Goal: Task Accomplishment & Management: Complete application form

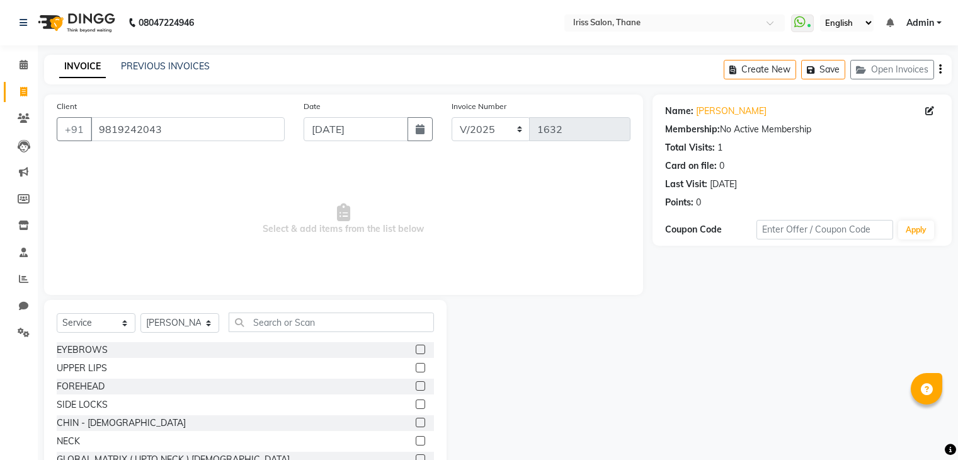
select select "service"
select select "68361"
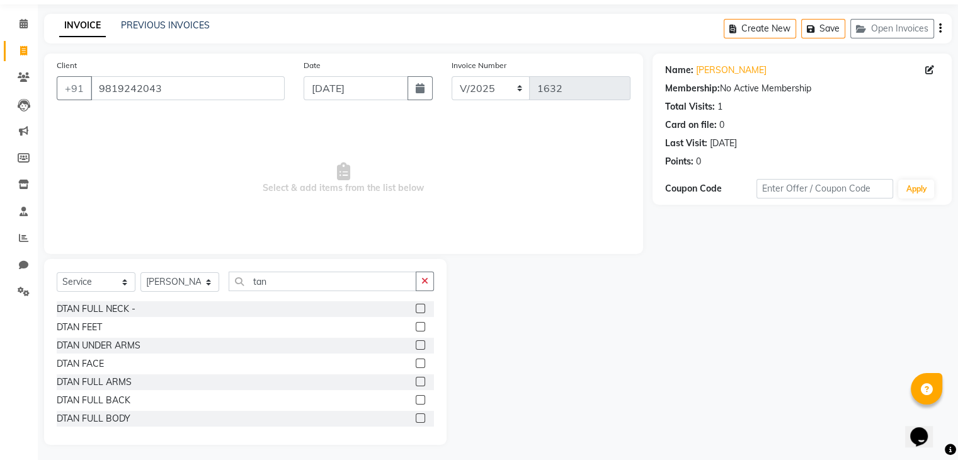
scroll to position [45, 0]
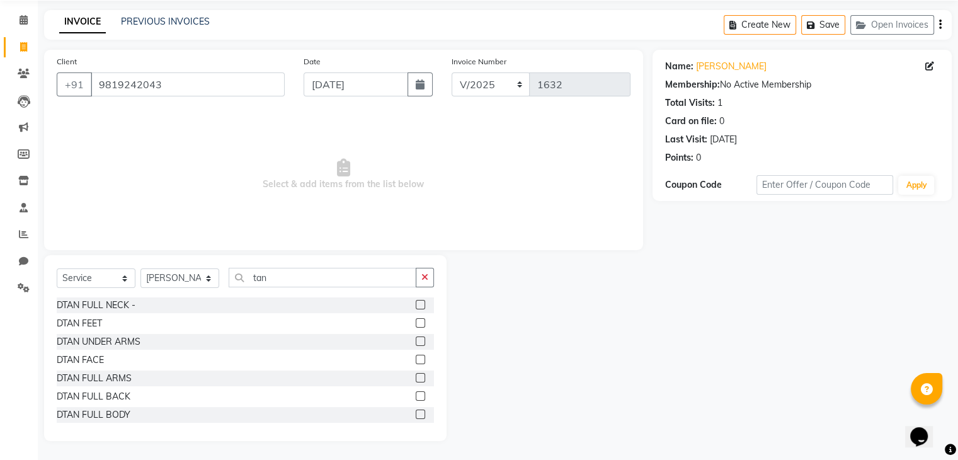
click at [281, 273] on input "tan" at bounding box center [323, 278] width 188 height 20
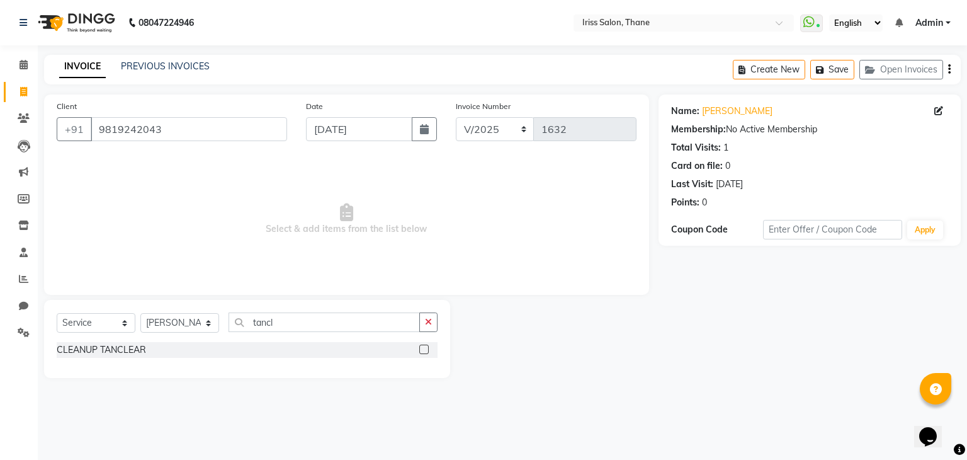
type input "tancl"
click at [422, 348] on label at bounding box center [423, 348] width 9 height 9
click at [422, 348] on input "checkbox" at bounding box center [423, 350] width 8 height 8
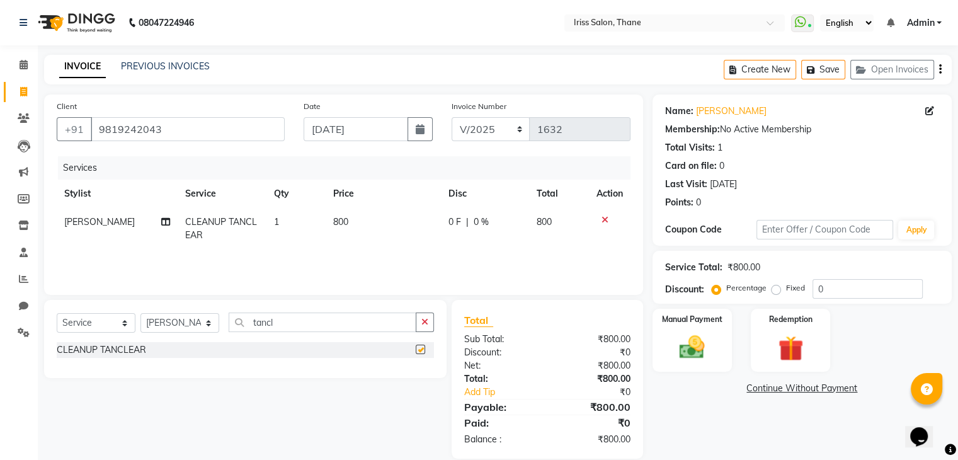
checkbox input "false"
click at [340, 325] on input "tancl" at bounding box center [323, 322] width 188 height 20
click at [314, 325] on input "tancl" at bounding box center [323, 322] width 188 height 20
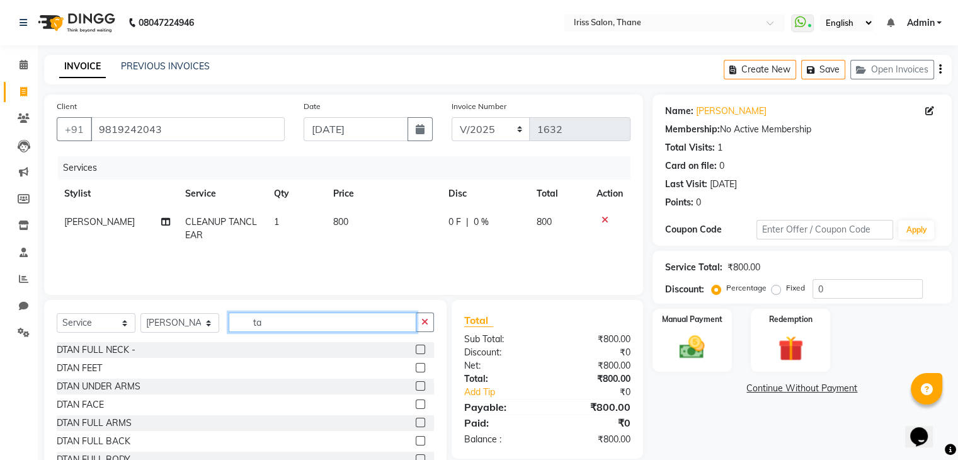
type input "t"
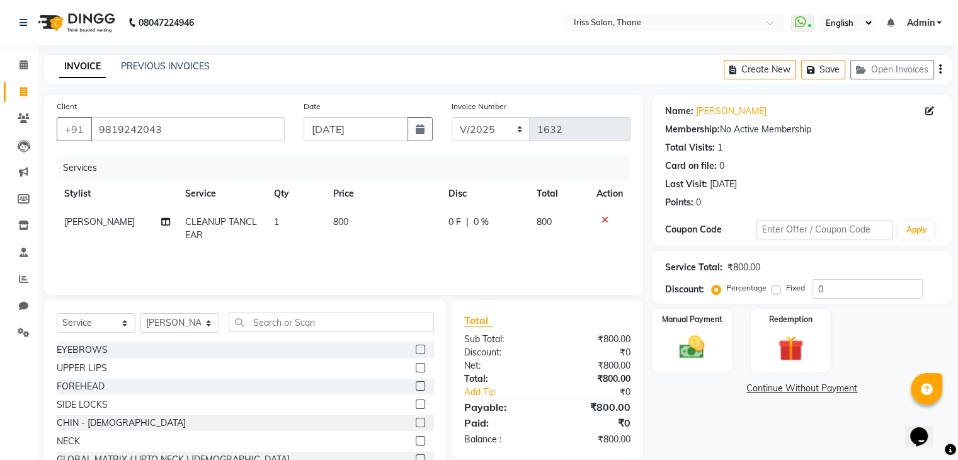
click at [415, 351] on div at bounding box center [424, 350] width 18 height 16
click at [415, 348] on label at bounding box center [419, 348] width 9 height 9
click at [415, 348] on input "checkbox" at bounding box center [419, 350] width 8 height 8
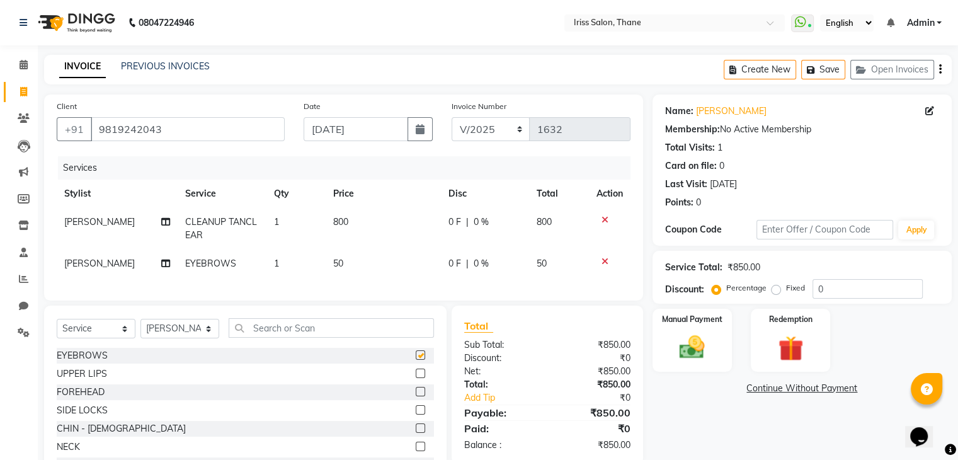
checkbox input "false"
click at [348, 264] on td "50" at bounding box center [382, 263] width 115 height 28
select select "68361"
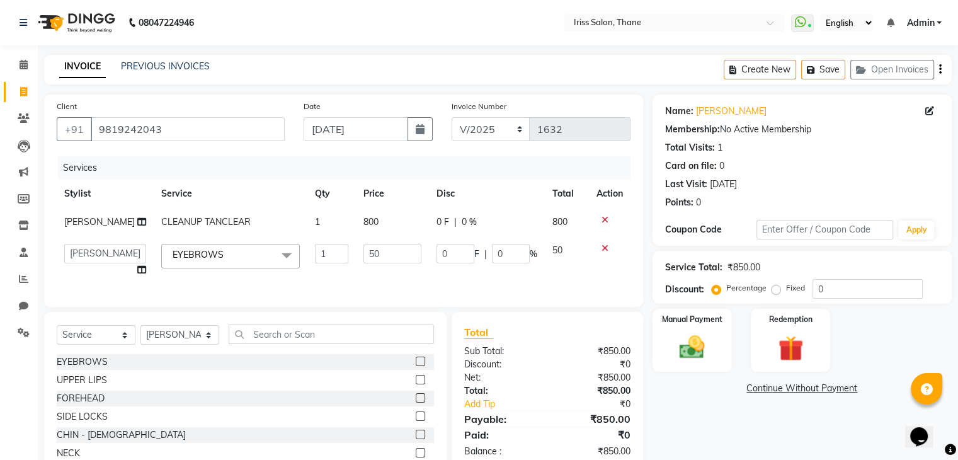
click at [356, 264] on td "50" at bounding box center [392, 260] width 73 height 48
click at [368, 263] on input "50" at bounding box center [392, 254] width 58 height 20
type input "5"
type input "40"
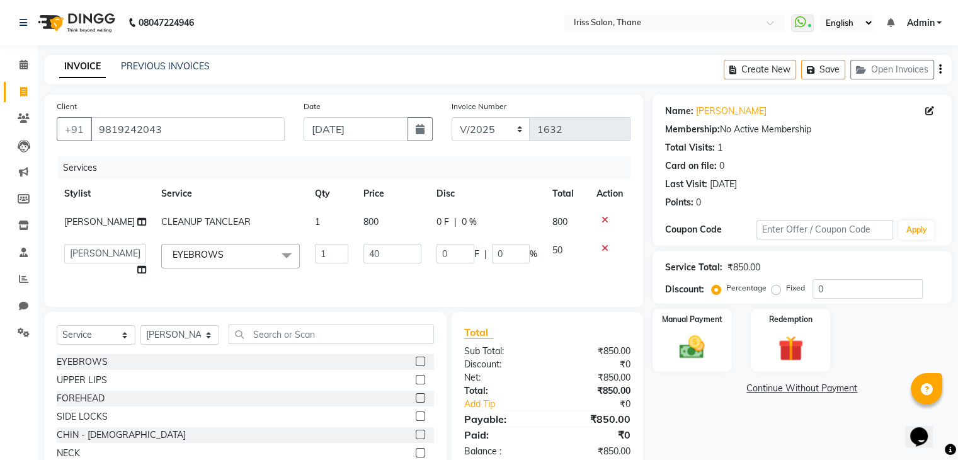
click at [377, 298] on div "Client [PHONE_NUMBER] Date [DATE] Invoice Number V/2025 V/[PHONE_NUMBER] Servic…" at bounding box center [343, 200] width 599 height 212
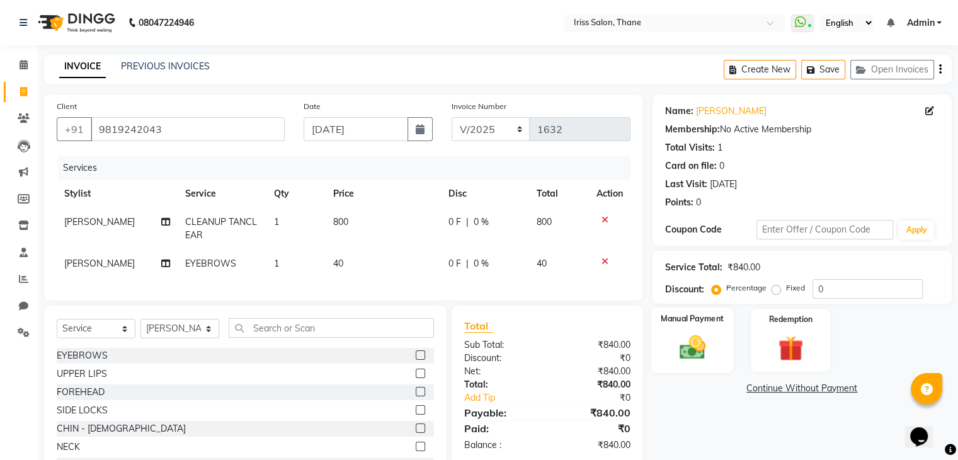
click at [689, 351] on img at bounding box center [691, 347] width 42 height 30
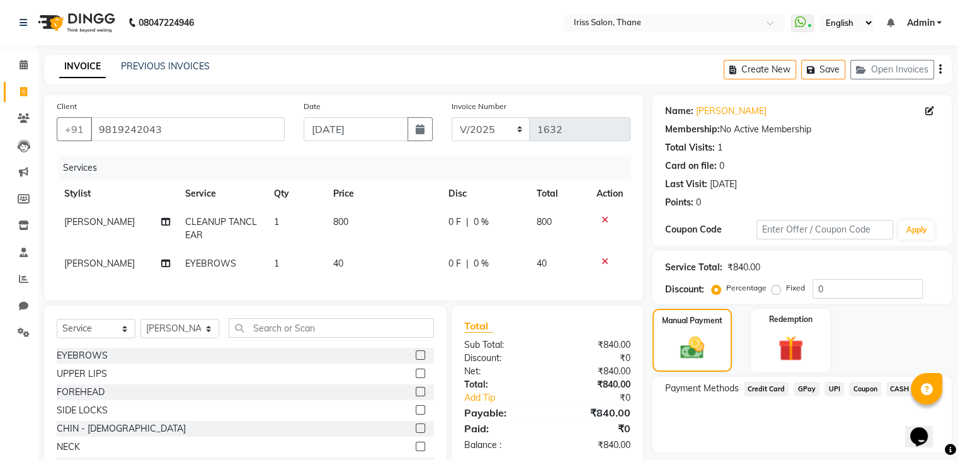
click at [833, 389] on span "UPI" at bounding box center [834, 388] width 20 height 14
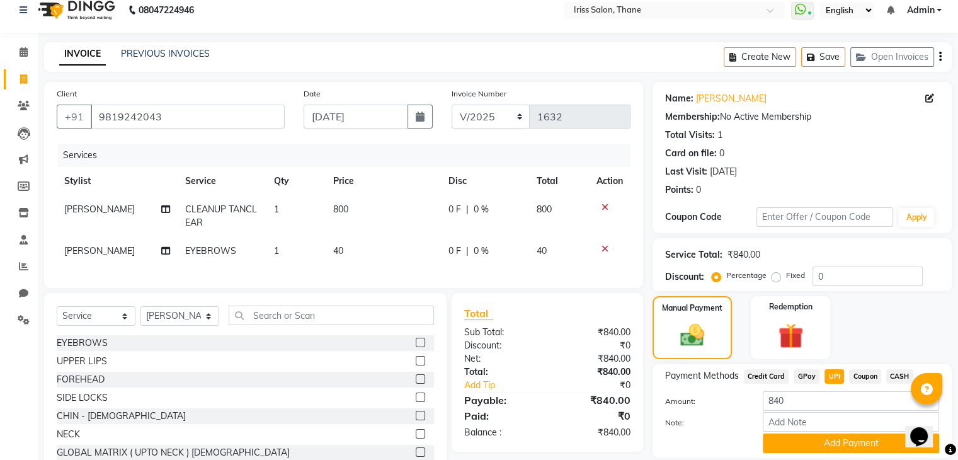
scroll to position [60, 0]
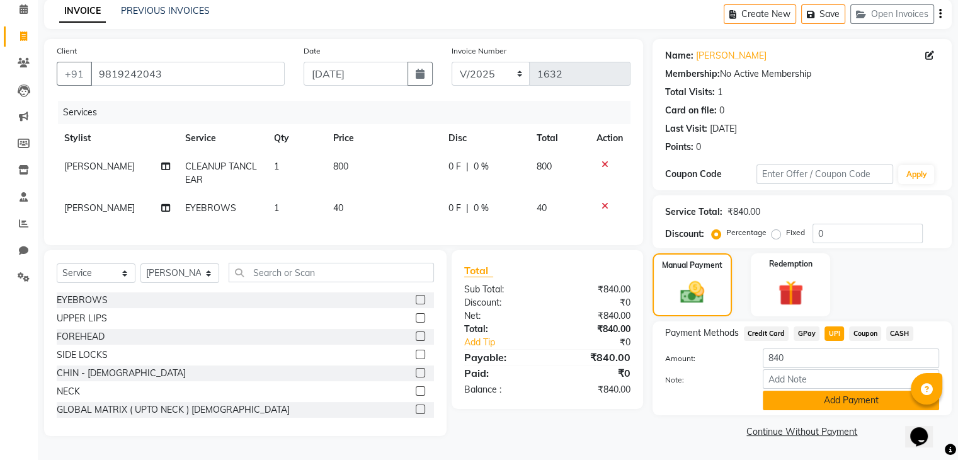
click at [861, 401] on button "Add Payment" at bounding box center [850, 400] width 176 height 20
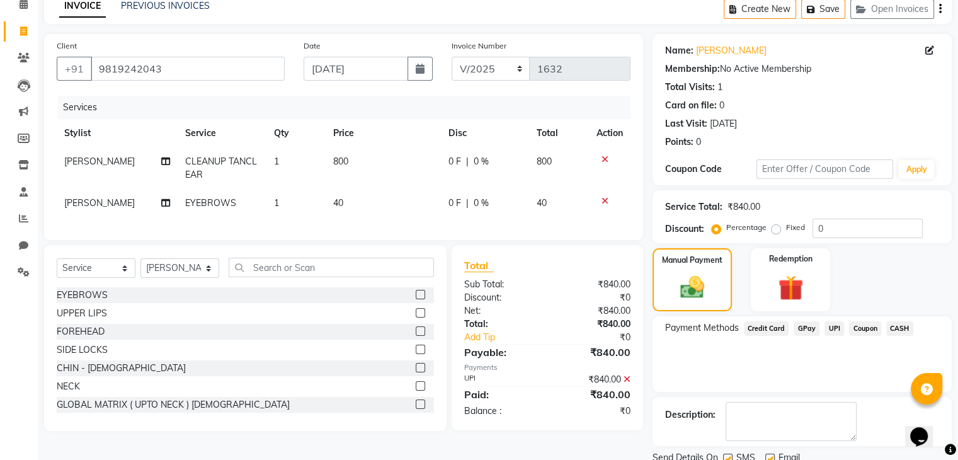
scroll to position [108, 0]
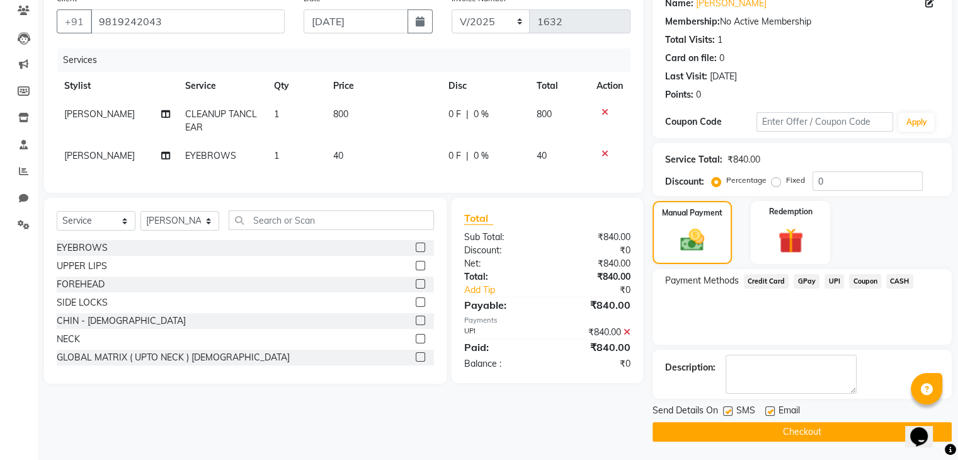
click at [733, 412] on div "SMS" at bounding box center [744, 412] width 42 height 16
click at [725, 410] on label at bounding box center [727, 410] width 9 height 9
click at [725, 410] on input "checkbox" at bounding box center [727, 411] width 8 height 8
checkbox input "false"
click at [771, 411] on label at bounding box center [769, 410] width 9 height 9
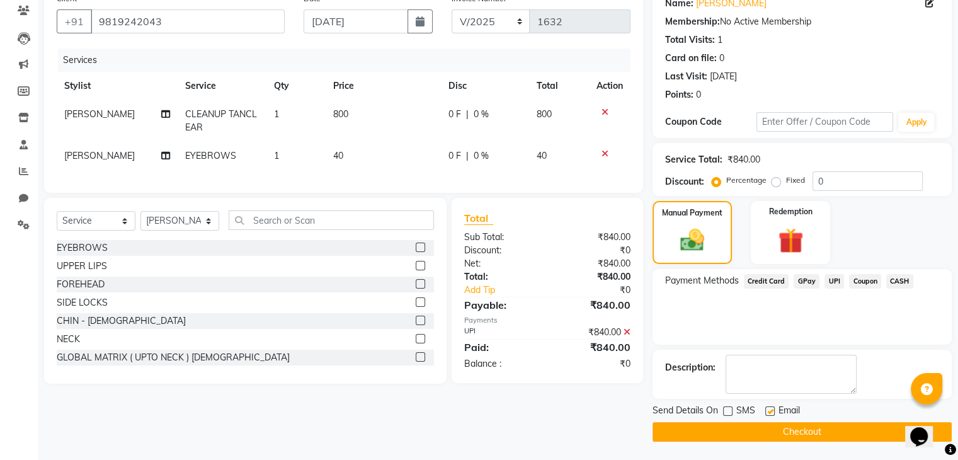
click at [771, 411] on input "checkbox" at bounding box center [769, 411] width 8 height 8
checkbox input "false"
click at [788, 434] on button "Checkout" at bounding box center [801, 432] width 299 height 20
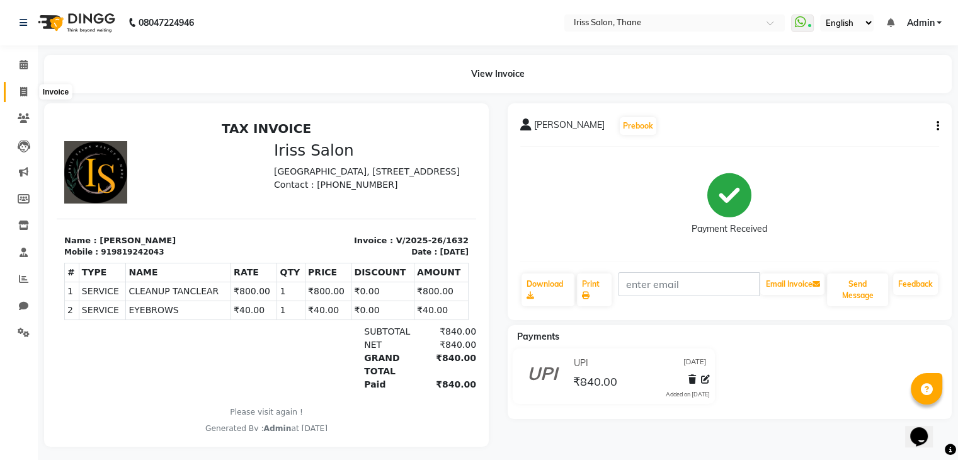
click at [22, 90] on icon at bounding box center [23, 91] width 7 height 9
select select "7676"
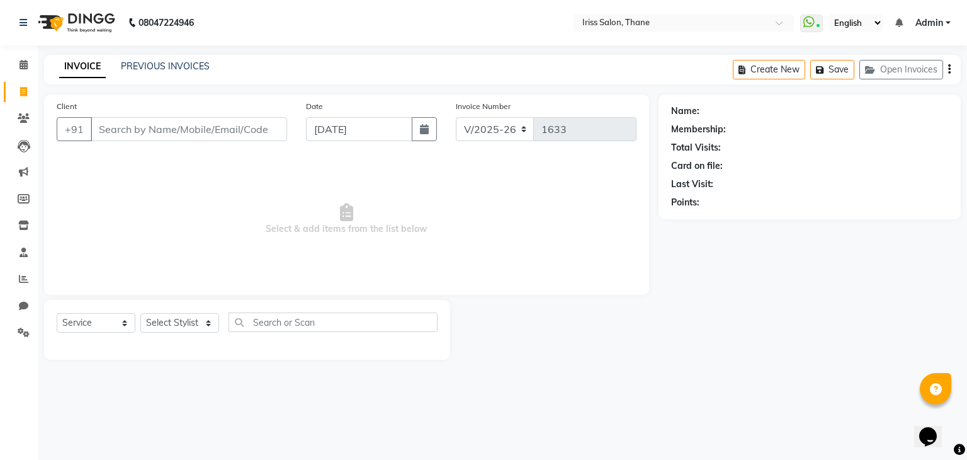
select select "product"
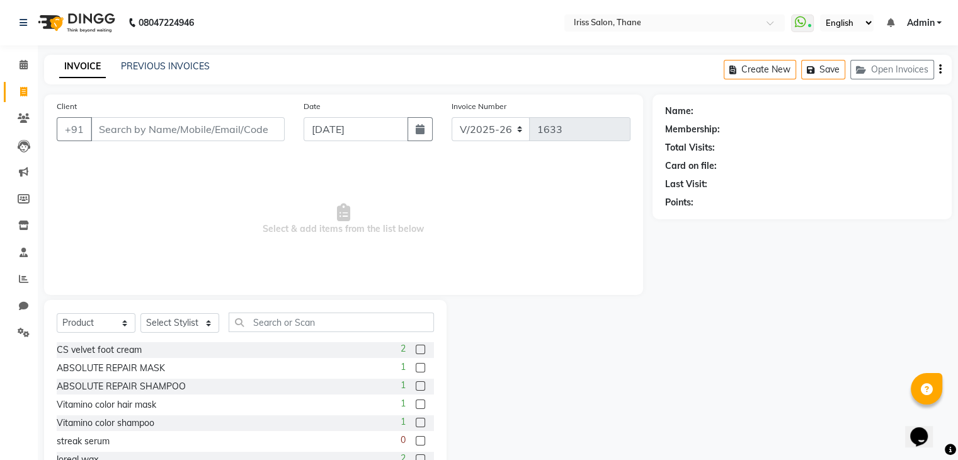
click at [148, 134] on input "Client" at bounding box center [188, 129] width 194 height 24
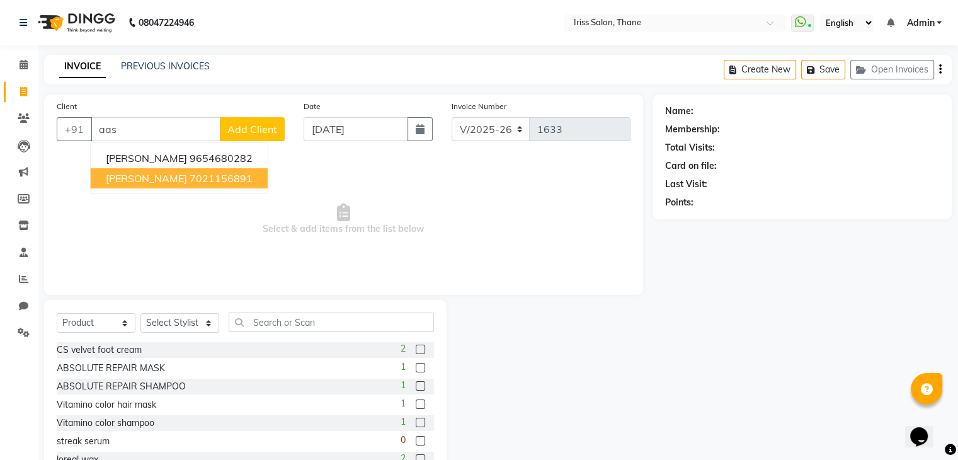
click at [189, 180] on ngb-highlight "7021156891" at bounding box center [220, 178] width 63 height 13
type input "7021156891"
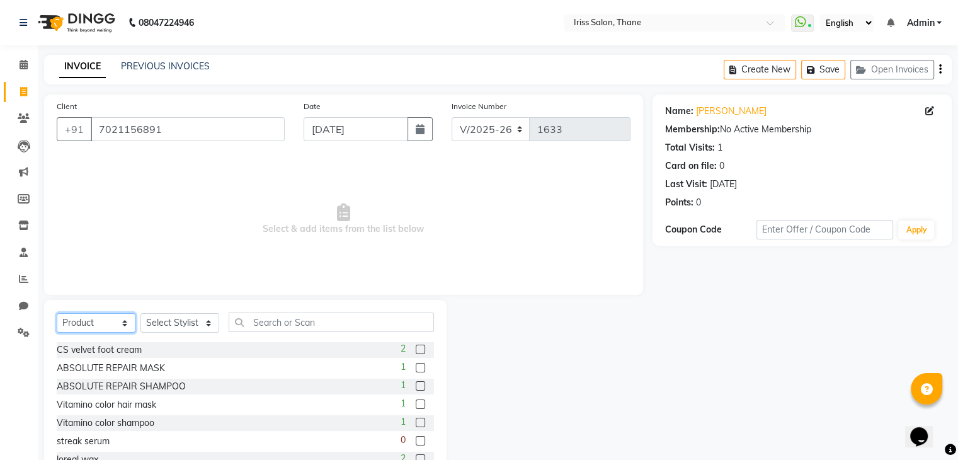
click at [123, 322] on select "Select Service Product Membership Package Voucher Prepaid Gift Card" at bounding box center [96, 323] width 79 height 20
select select "service"
click at [57, 314] on select "Select Service Product Membership Package Voucher Prepaid Gift Card" at bounding box center [96, 323] width 79 height 20
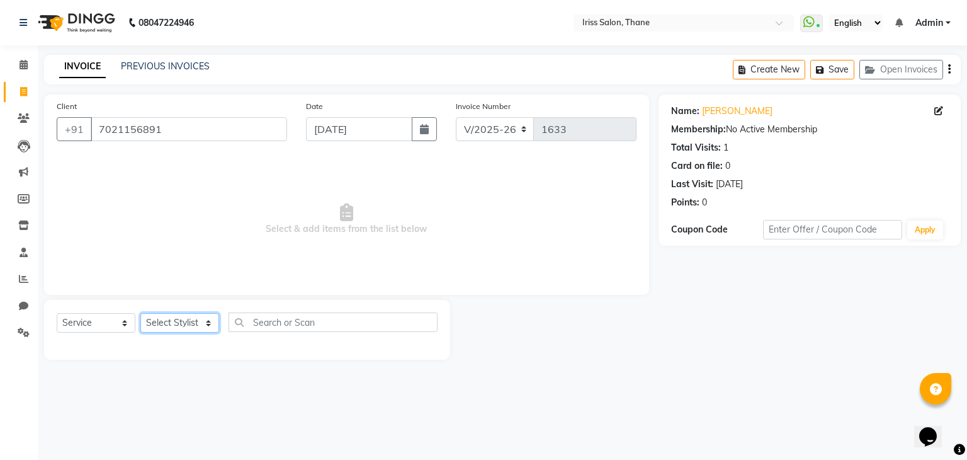
click at [209, 324] on select "Select Stylist Alzeem [PERSON_NAME] [PERSON_NAME] [PERSON_NAME] [PERSON_NAME] […" at bounding box center [179, 323] width 79 height 20
select select "67966"
click at [140, 314] on select "Select Stylist Alzeem [PERSON_NAME] [PERSON_NAME] [PERSON_NAME] [PERSON_NAME] […" at bounding box center [179, 323] width 79 height 20
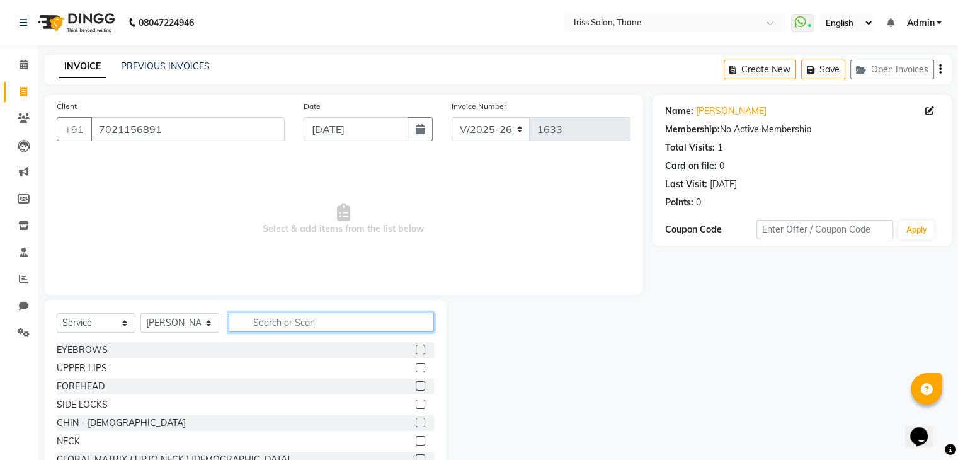
click at [269, 323] on input "text" at bounding box center [331, 322] width 205 height 20
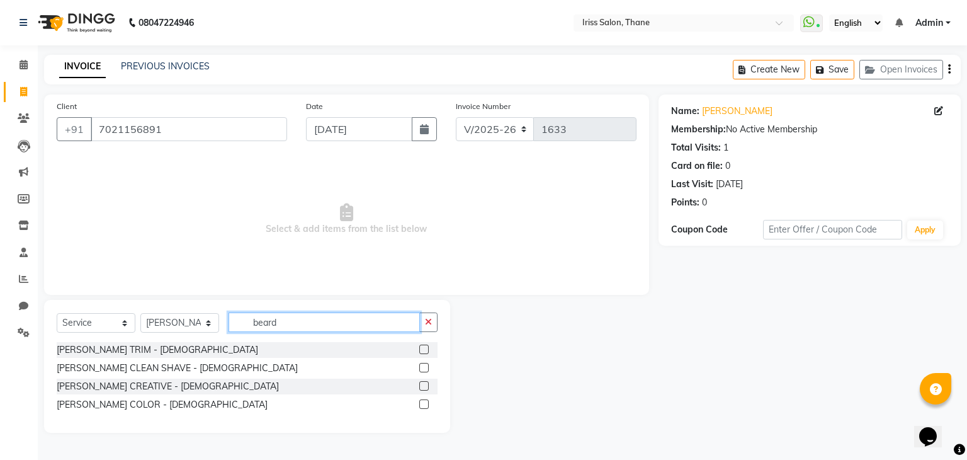
type input "beard"
click at [421, 351] on label at bounding box center [423, 348] width 9 height 9
click at [421, 351] on input "checkbox" at bounding box center [423, 350] width 8 height 8
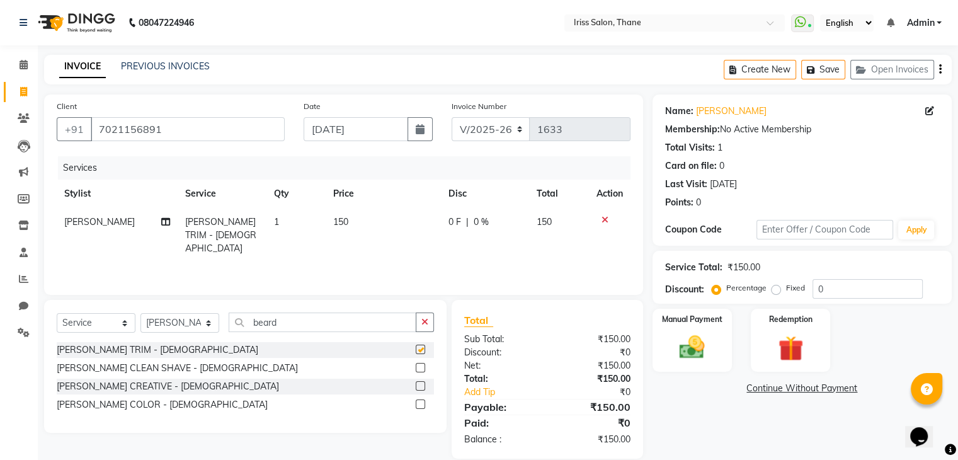
checkbox input "false"
click at [692, 351] on img at bounding box center [691, 347] width 42 height 30
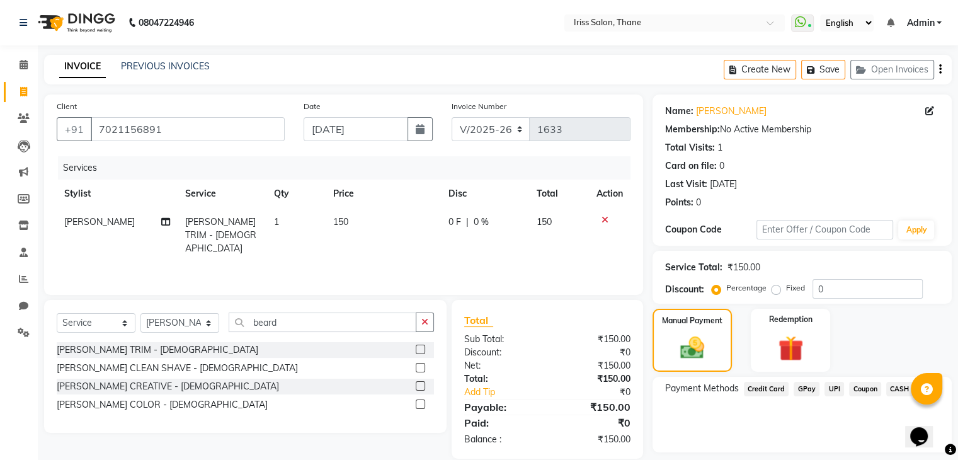
click at [830, 386] on span "UPI" at bounding box center [834, 388] width 20 height 14
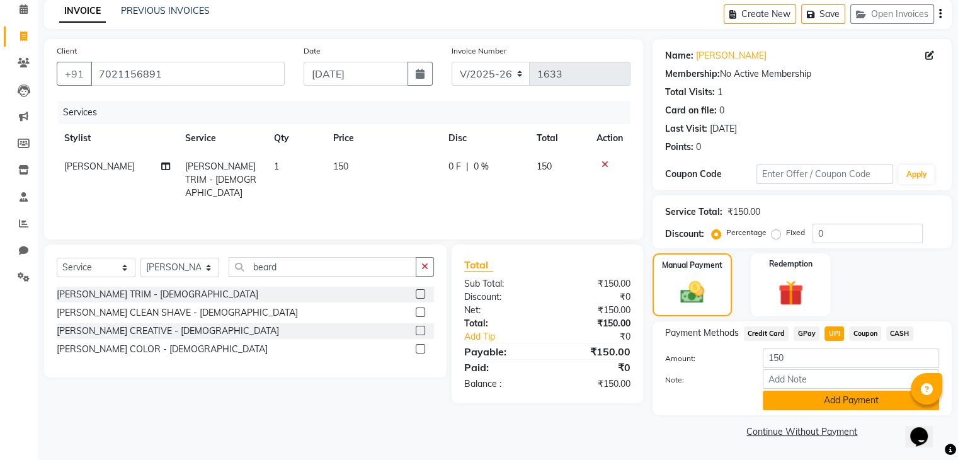
click at [831, 404] on button "Add Payment" at bounding box center [850, 400] width 176 height 20
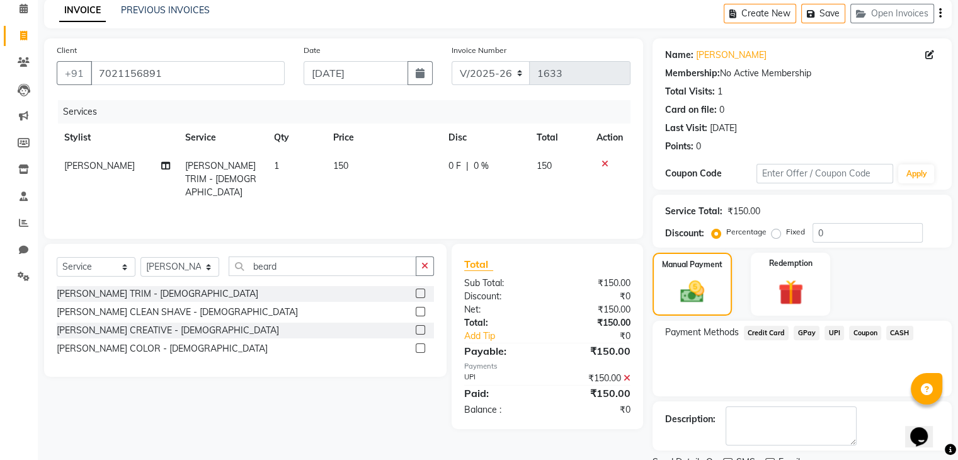
scroll to position [108, 0]
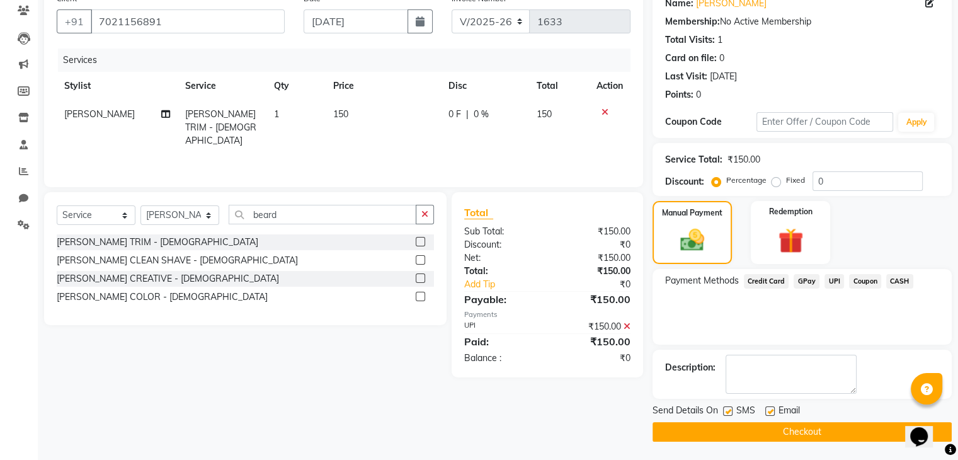
click at [767, 429] on button "Checkout" at bounding box center [801, 432] width 299 height 20
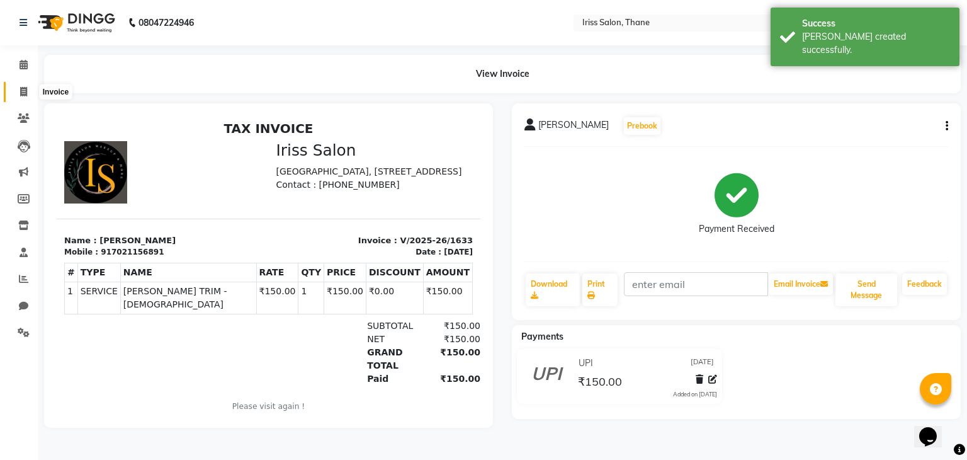
click at [25, 96] on icon at bounding box center [23, 91] width 7 height 9
select select "service"
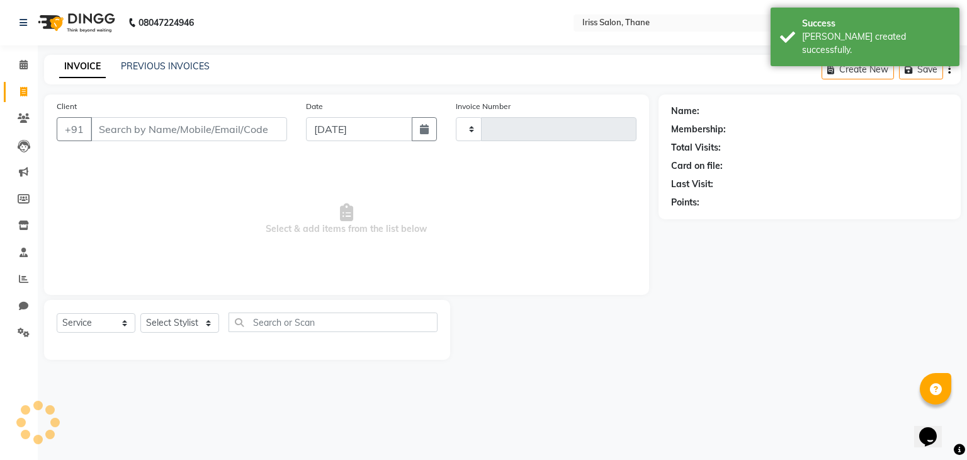
type input "1634"
select select "7676"
click at [15, 115] on span at bounding box center [24, 118] width 22 height 14
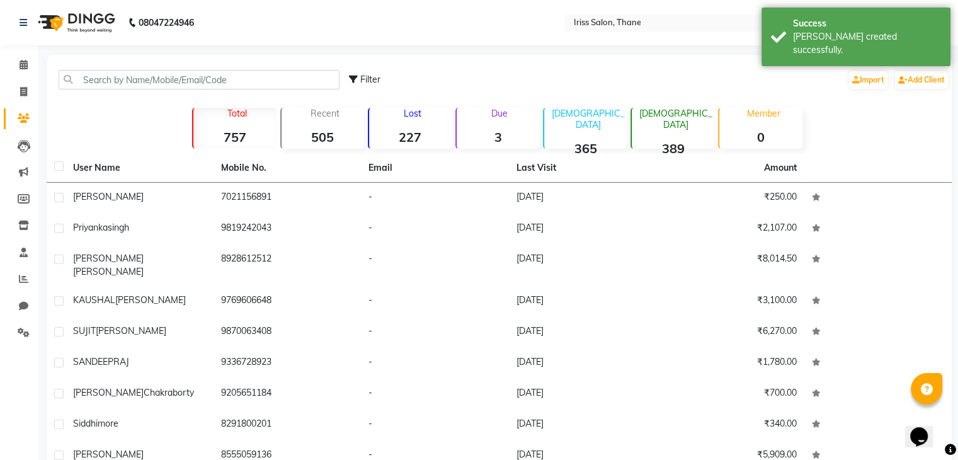
click at [15, 115] on span at bounding box center [24, 118] width 22 height 14
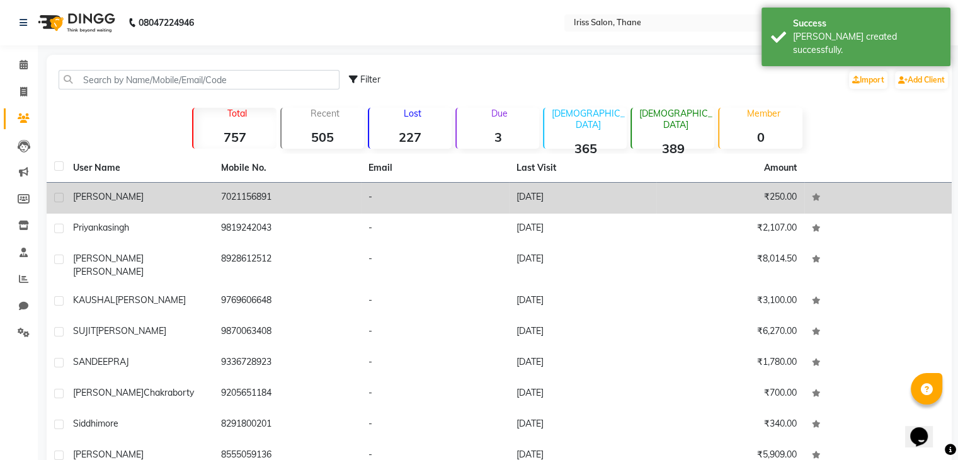
click at [181, 206] on td "[PERSON_NAME]" at bounding box center [139, 198] width 148 height 31
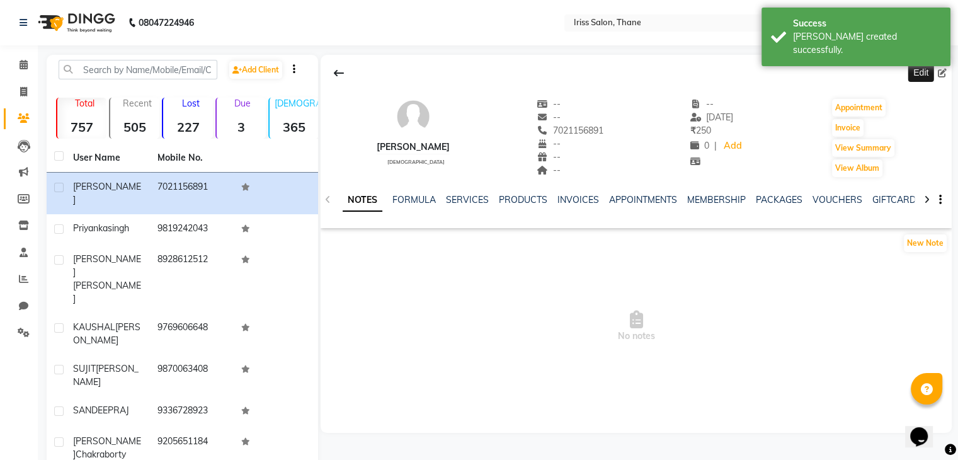
click at [941, 72] on icon at bounding box center [941, 73] width 9 height 9
select select "[DEMOGRAPHIC_DATA]"
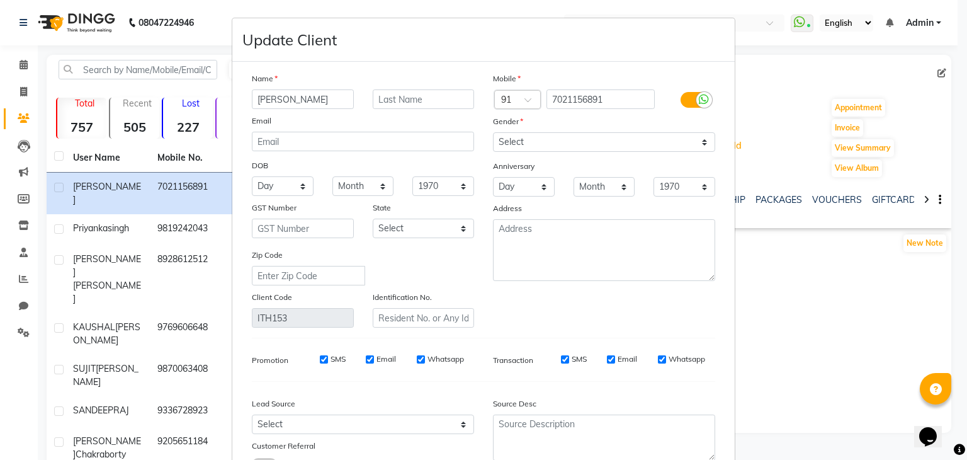
click at [295, 100] on input "[PERSON_NAME]" at bounding box center [303, 99] width 102 height 20
type input "[PERSON_NAME]"
click at [434, 101] on input "text" at bounding box center [424, 99] width 102 height 20
type input "[DEMOGRAPHIC_DATA]"
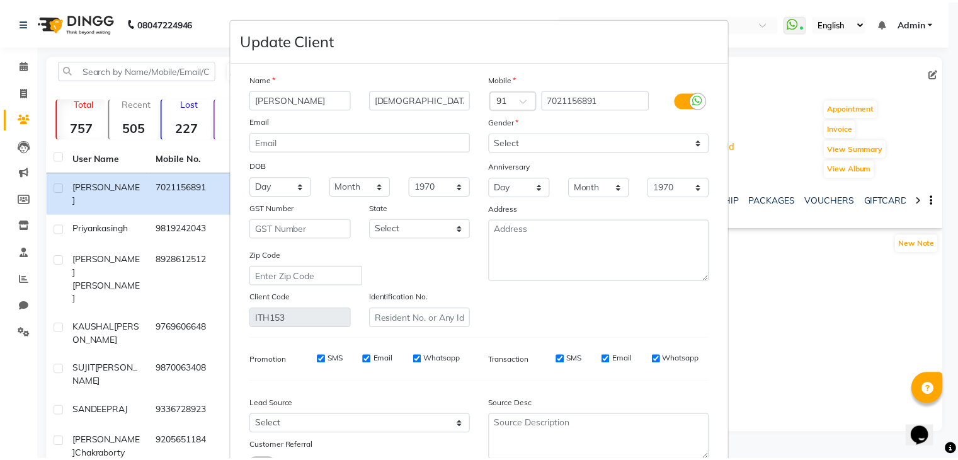
scroll to position [106, 0]
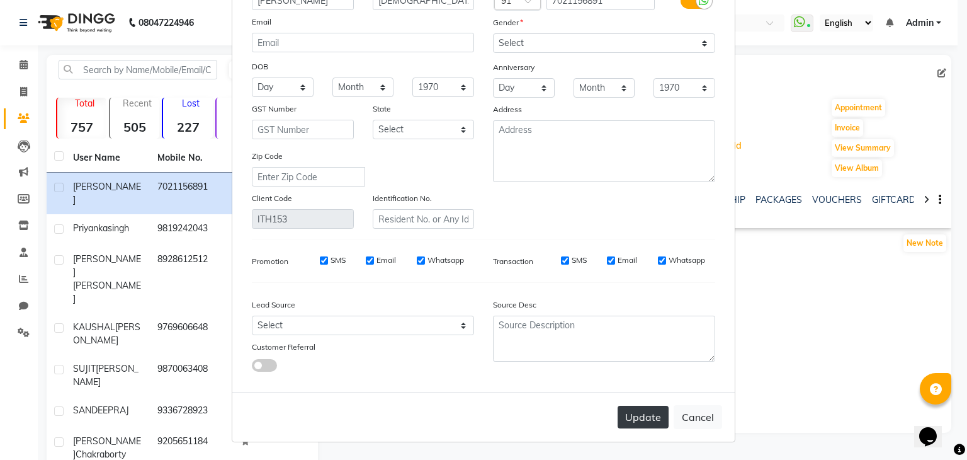
click at [647, 417] on button "Update" at bounding box center [643, 416] width 51 height 23
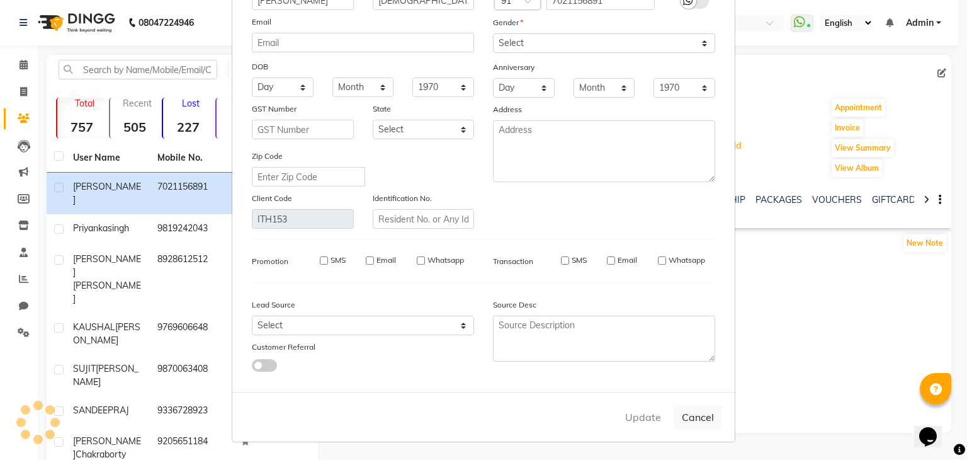
select select
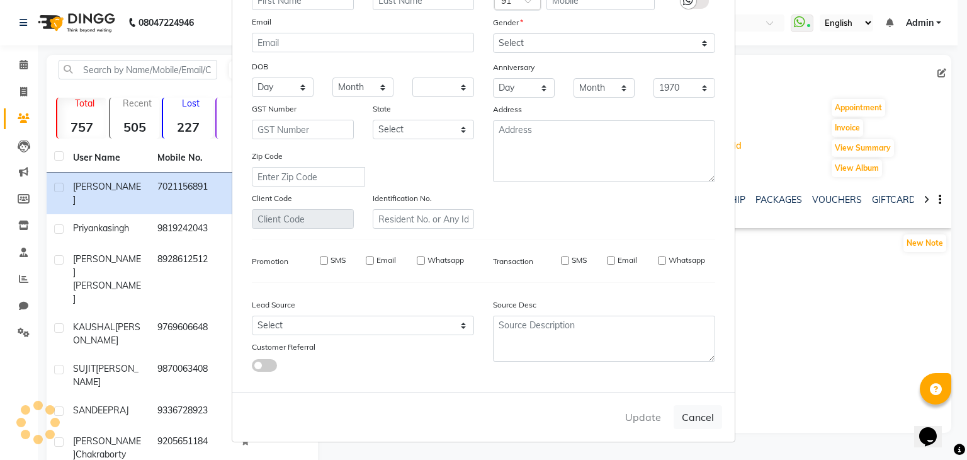
select select
checkbox input "false"
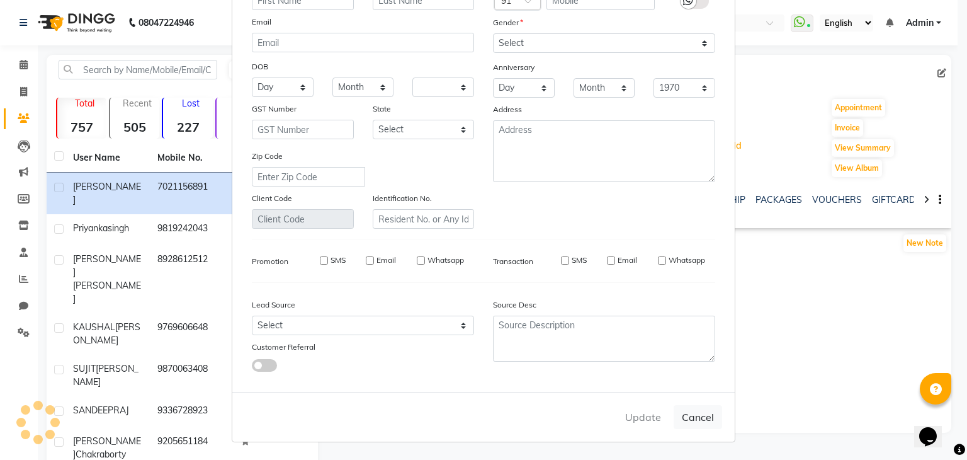
checkbox input "false"
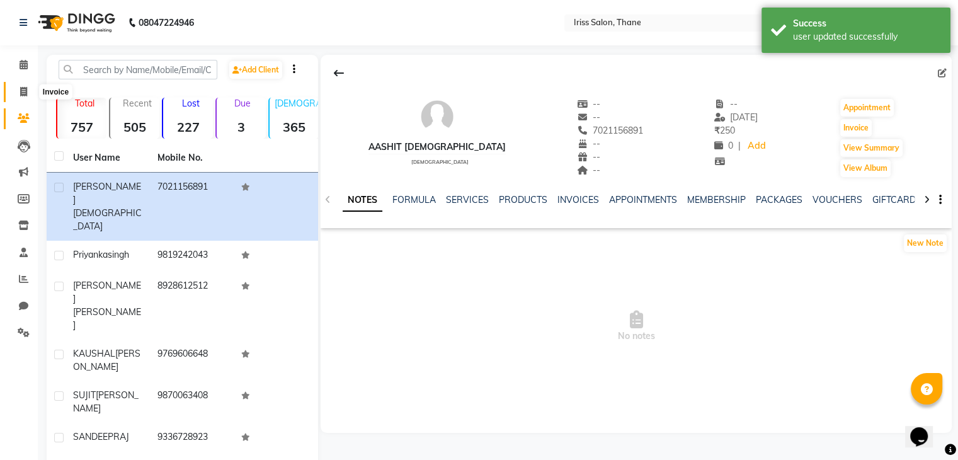
click at [20, 90] on icon at bounding box center [23, 91] width 7 height 9
select select "service"
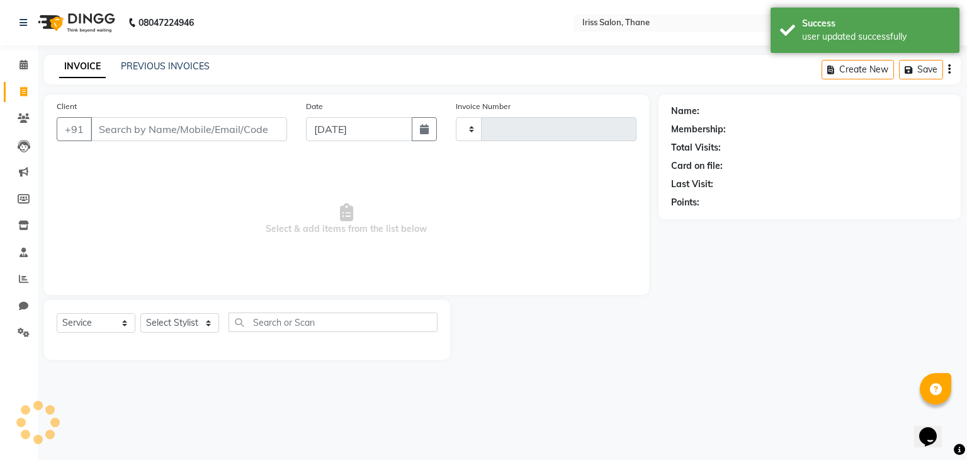
type input "1634"
select select "7676"
select select "product"
